Goal: Find contact information: Find contact information

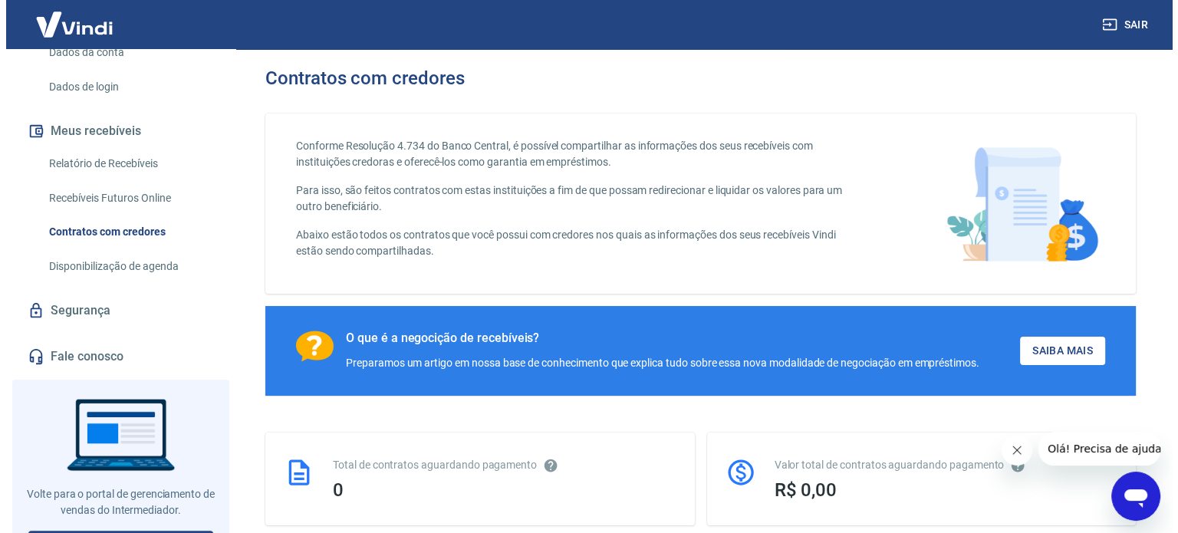
scroll to position [261, 0]
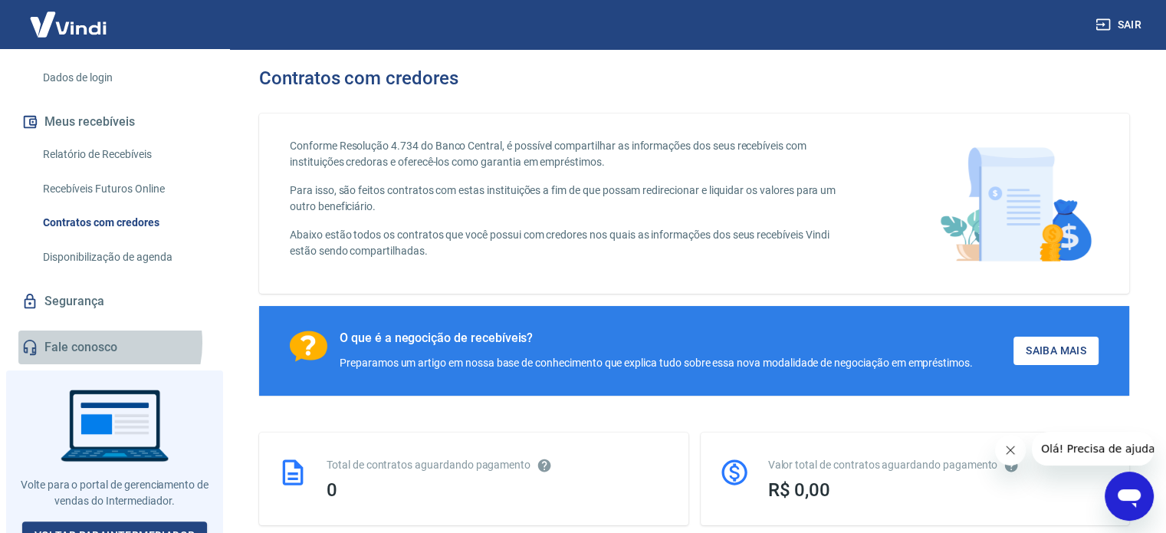
click at [87, 331] on link "Fale conosco" at bounding box center [114, 348] width 192 height 34
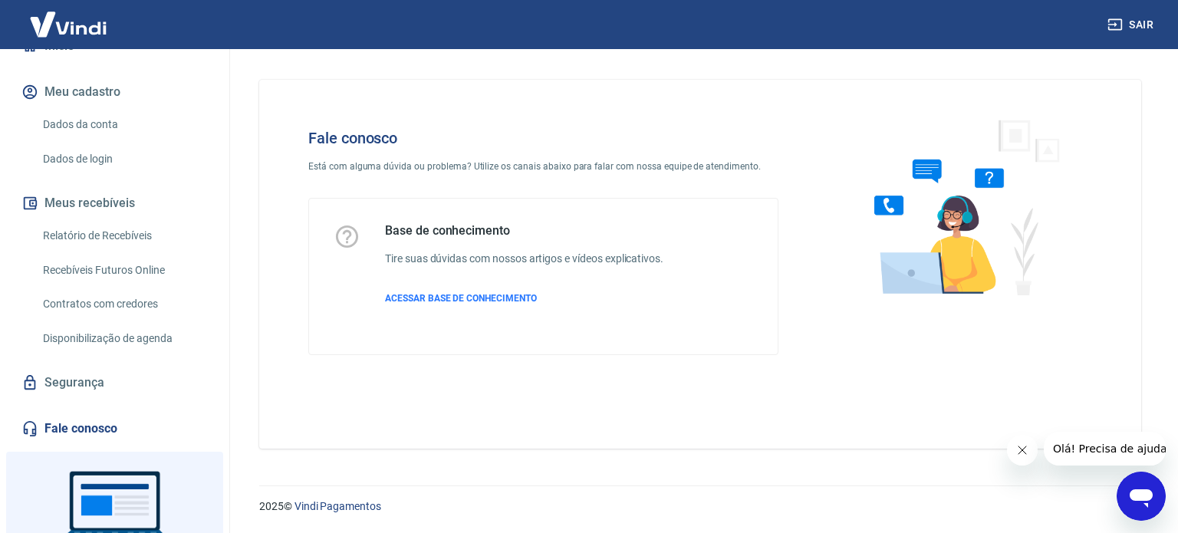
scroll to position [261, 0]
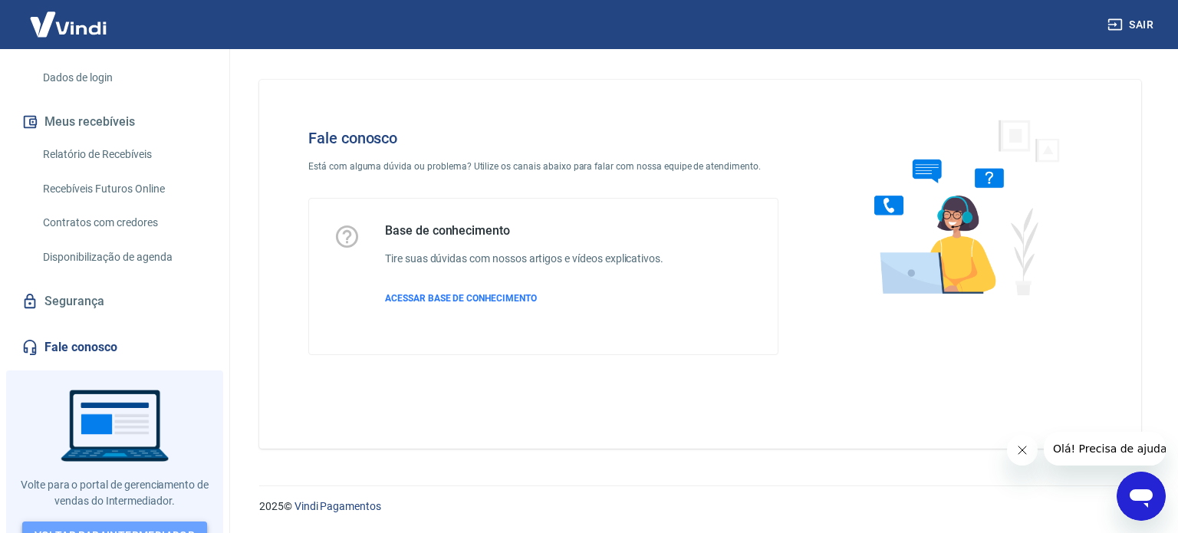
click at [113, 521] on link "Voltar para Intermediador" at bounding box center [115, 535] width 186 height 28
